Goal: Obtain resource: Download file/media

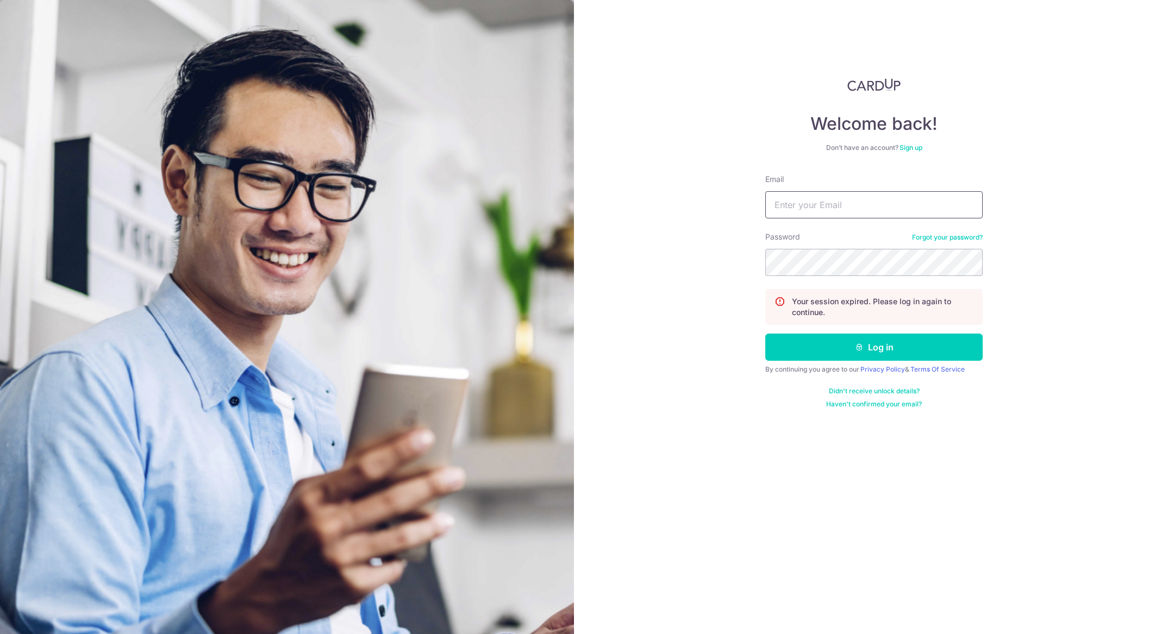
type input "[PERSON_NAME][EMAIL_ADDRESS][DOMAIN_NAME]"
click at [807, 345] on button "Log in" at bounding box center [873, 347] width 217 height 27
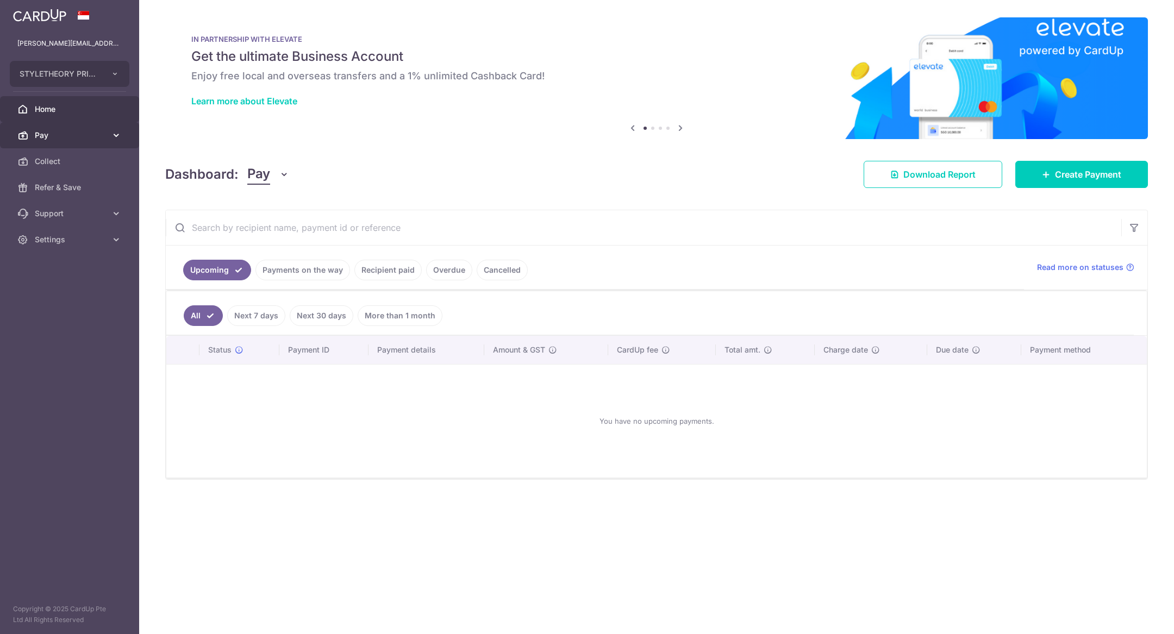
click at [106, 142] on link "Pay" at bounding box center [69, 135] width 139 height 26
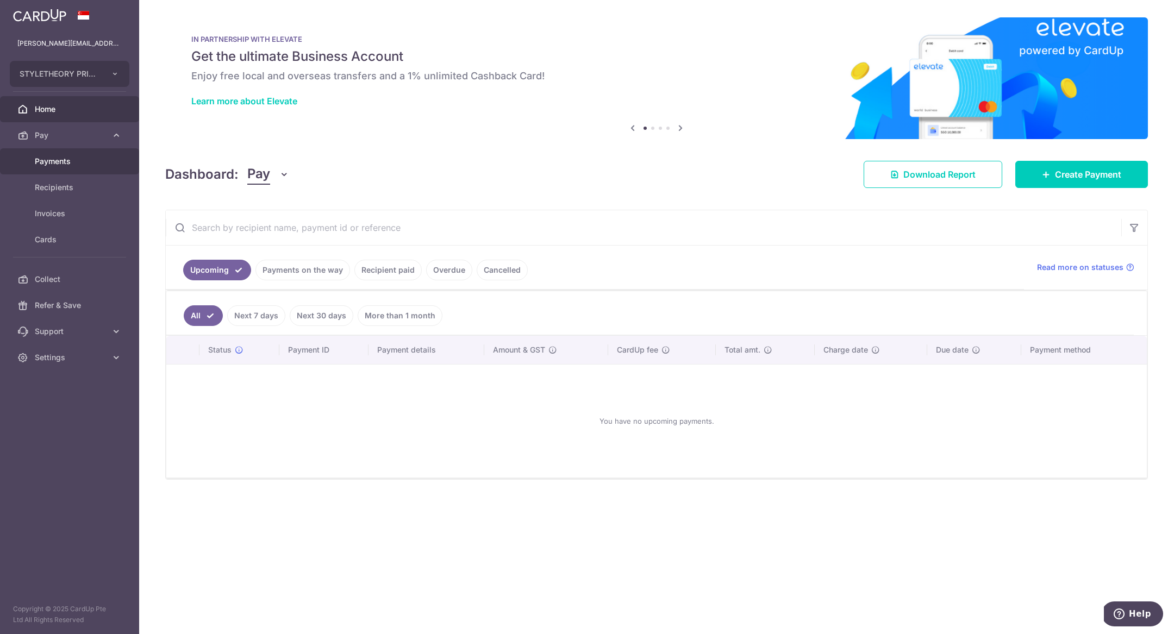
click at [74, 168] on link "Payments" at bounding box center [69, 161] width 139 height 26
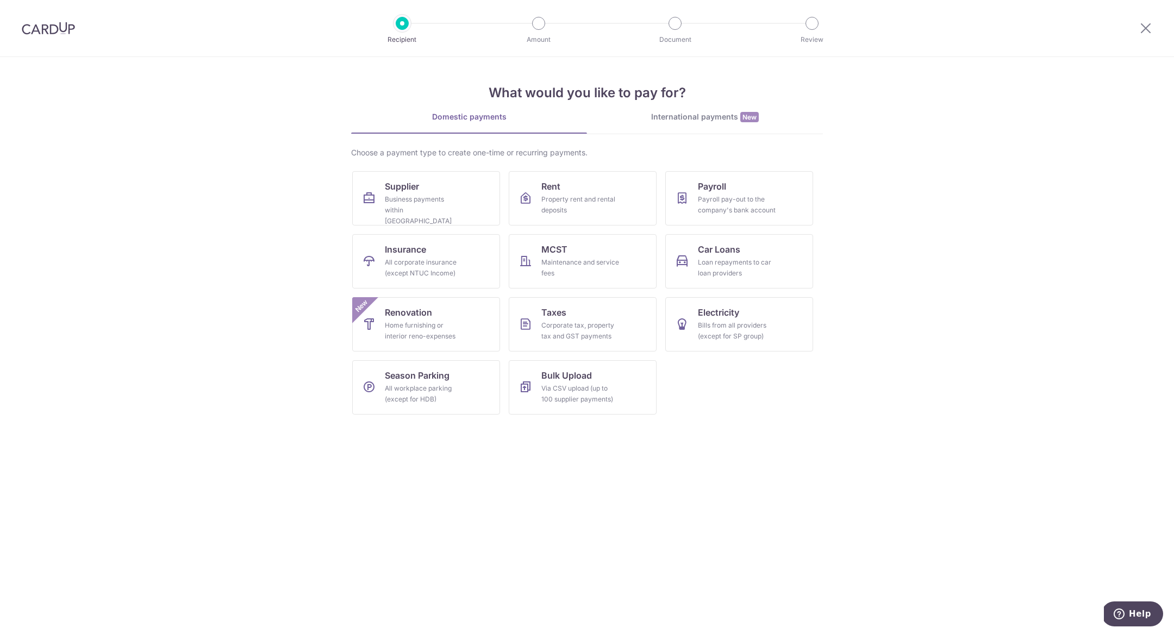
click at [53, 25] on img at bounding box center [48, 28] width 53 height 13
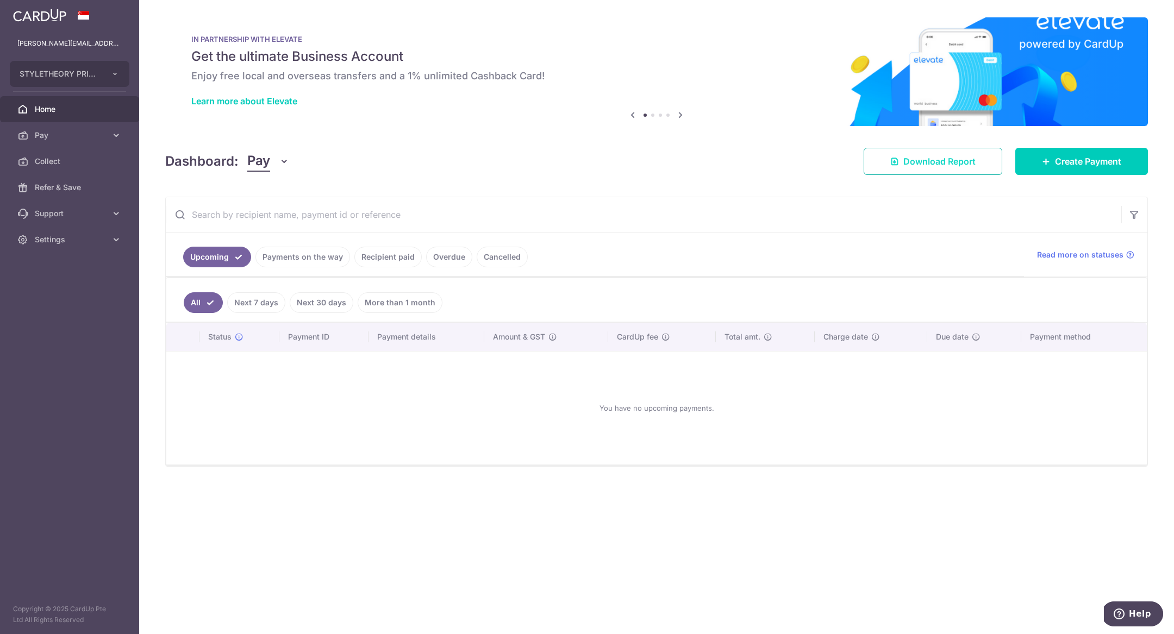
click at [896, 166] on link "Download Report" at bounding box center [933, 161] width 139 height 27
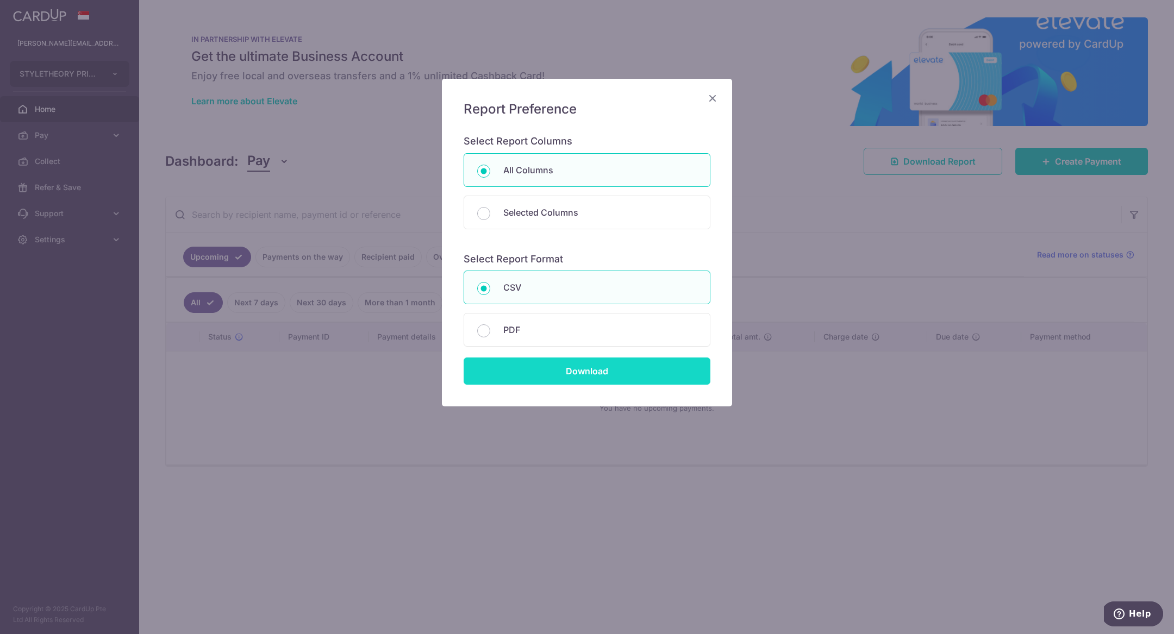
click at [648, 370] on input "Download" at bounding box center [587, 371] width 247 height 27
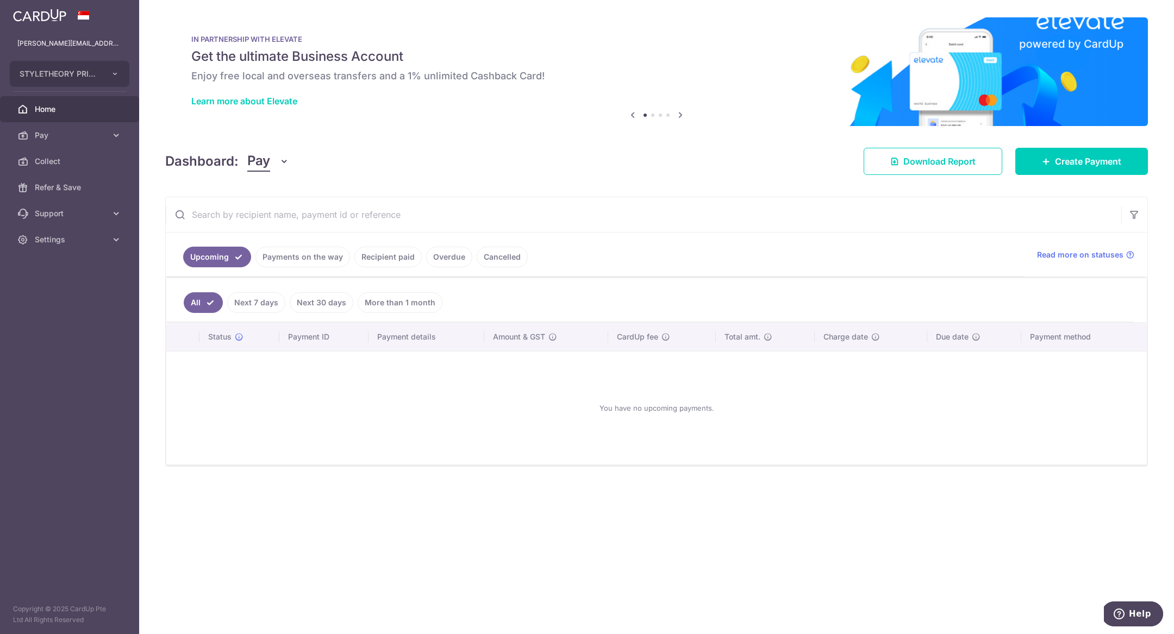
click at [547, 33] on div "IN PARTNERSHIP WITH ELEVATE Get the ultimate Business Account Enjoy free local …" at bounding box center [656, 71] width 983 height 109
